Goal: Task Accomplishment & Management: Use online tool/utility

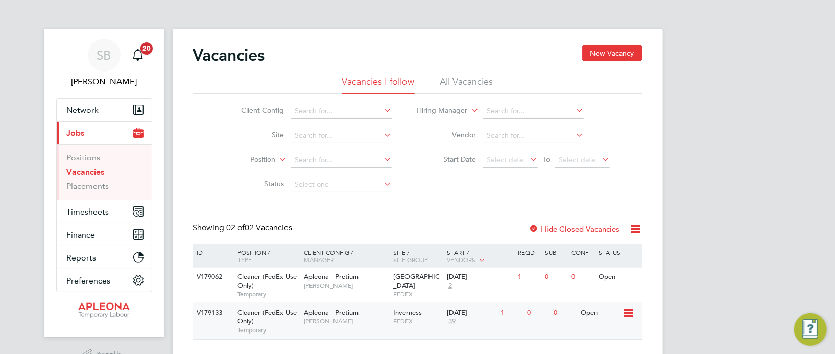
click at [463, 312] on div "[DATE]" at bounding box center [471, 313] width 49 height 9
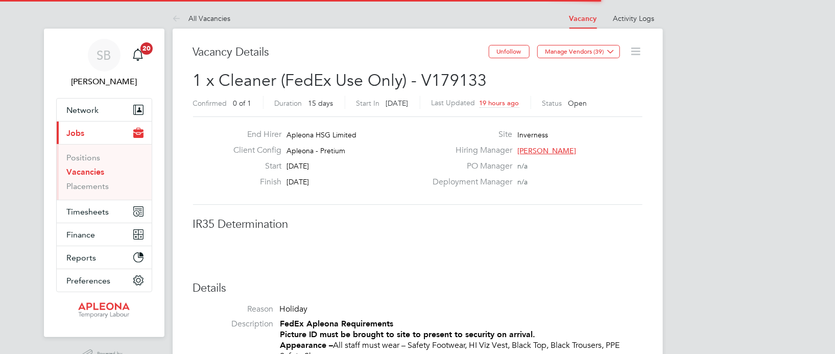
scroll to position [30, 71]
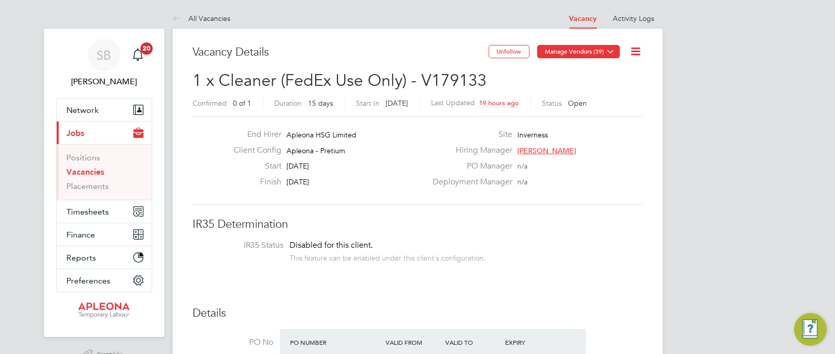
click at [594, 51] on button "Manage Vendors (39)" at bounding box center [578, 51] width 83 height 13
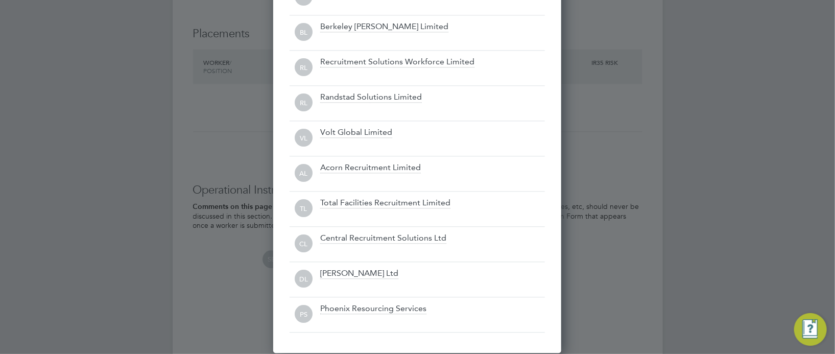
scroll to position [1149, 0]
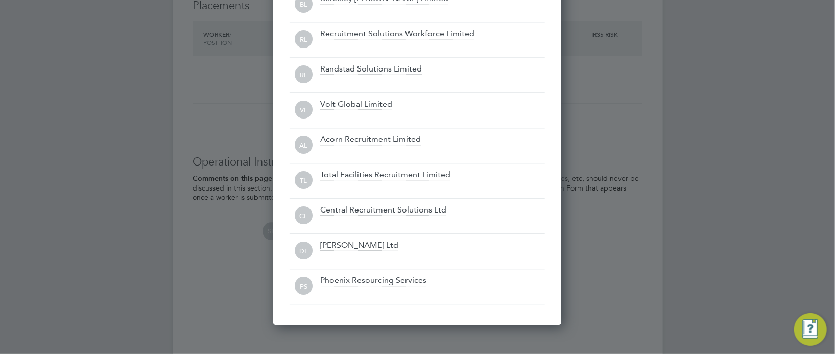
click at [658, 168] on div at bounding box center [417, 177] width 835 height 354
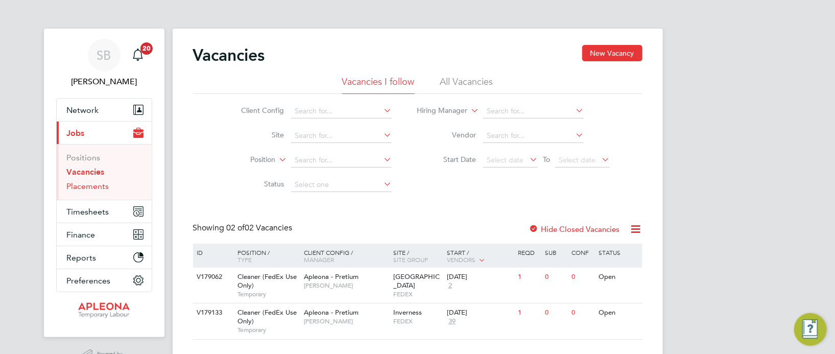
click at [95, 185] on link "Placements" at bounding box center [88, 186] width 42 height 10
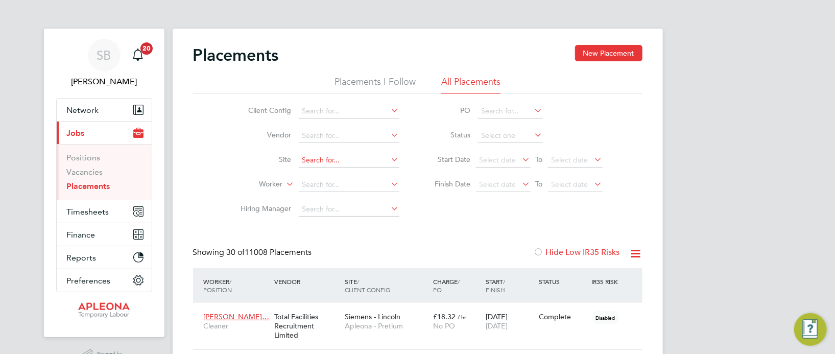
click at [360, 158] on input at bounding box center [349, 160] width 101 height 14
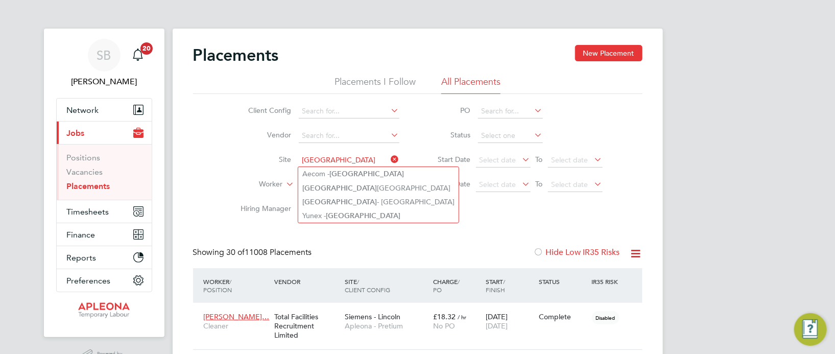
type input "Southampton"
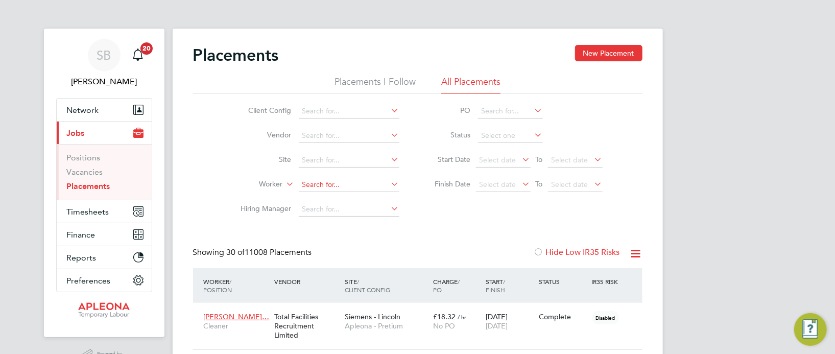
click at [313, 188] on input at bounding box center [349, 185] width 101 height 14
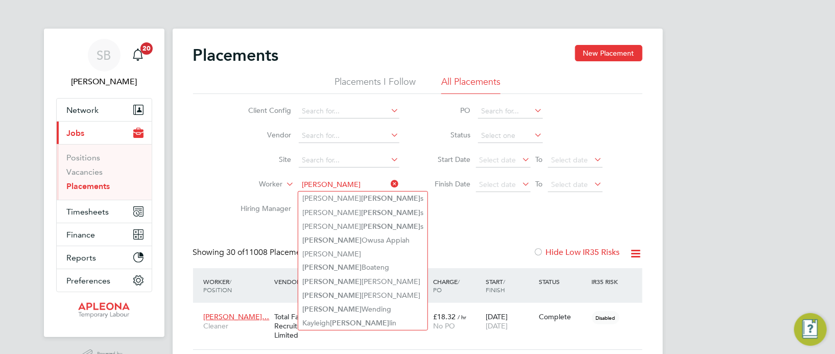
type input "Frank"
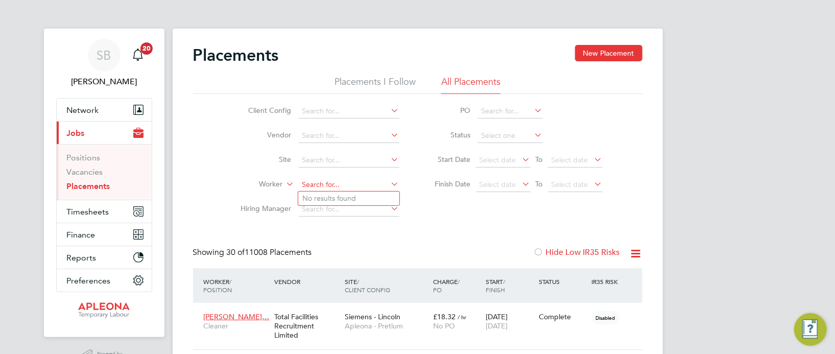
click at [303, 182] on input at bounding box center [349, 185] width 101 height 14
type input "Harry Franks"
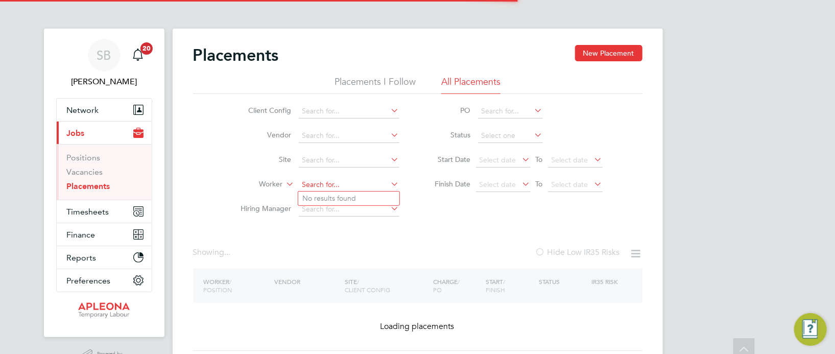
click at [347, 114] on ul "Client Config Vendor Site Worker Hiring Manager" at bounding box center [316, 160] width 192 height 123
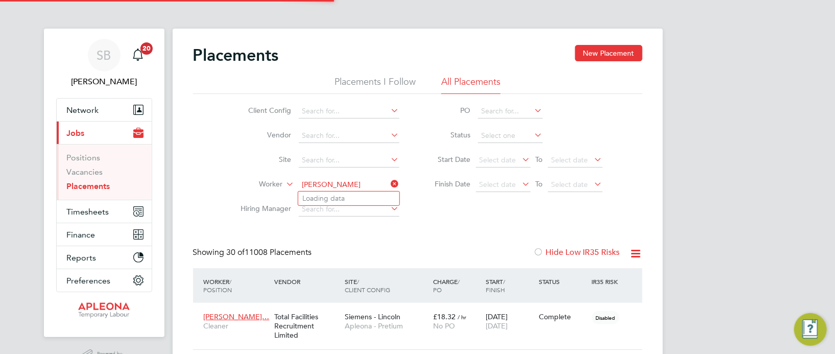
type input "frank bourke"
